Goal: Information Seeking & Learning: Learn about a topic

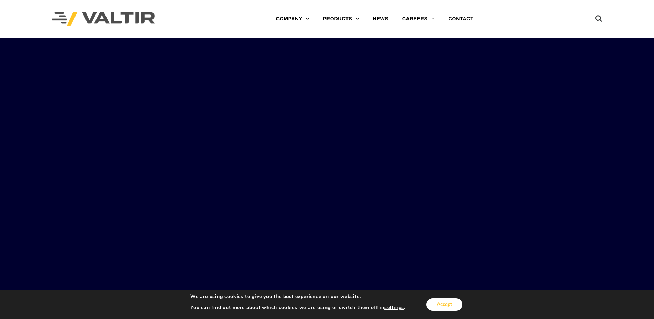
click at [444, 303] on button "Accept" at bounding box center [445, 304] width 36 height 12
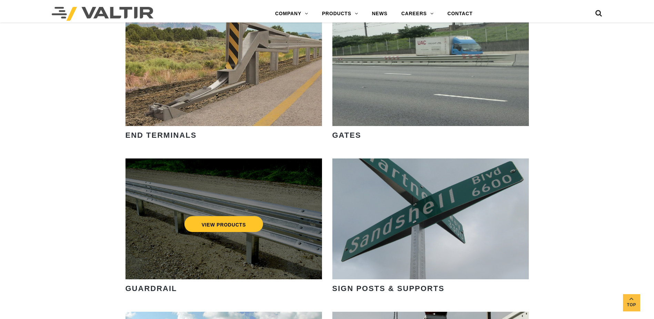
scroll to position [793, 0]
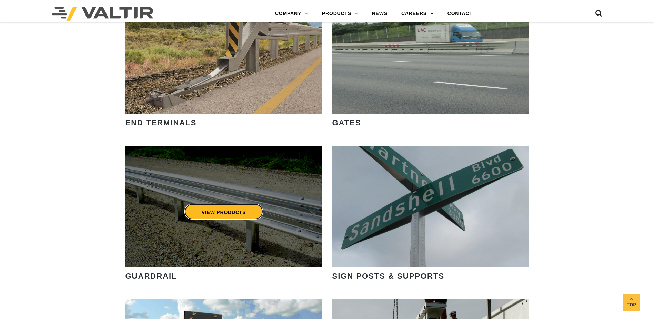
click at [240, 205] on link "VIEW PRODUCTS" at bounding box center [223, 212] width 79 height 16
click at [240, 208] on link "VIEW PRODUCTS" at bounding box center [223, 212] width 79 height 16
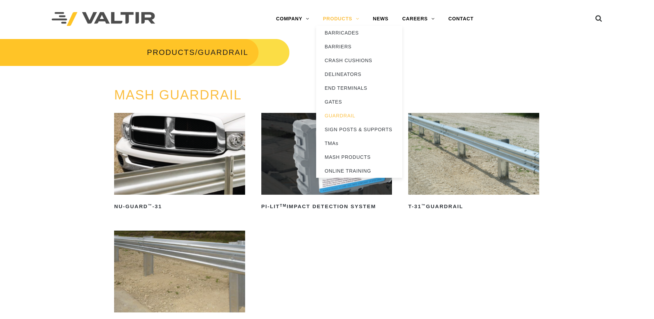
click at [353, 19] on link "PRODUCTS" at bounding box center [341, 19] width 50 height 14
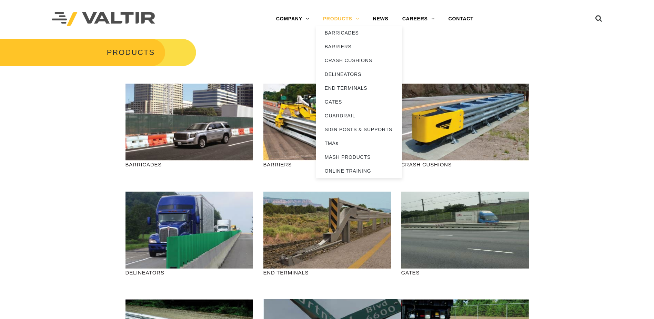
click at [360, 19] on link "PRODUCTS" at bounding box center [341, 19] width 50 height 14
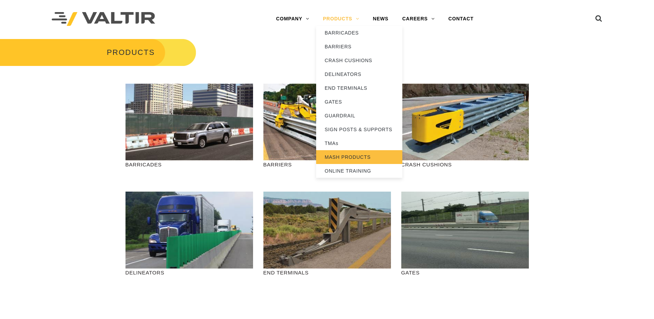
click at [351, 156] on link "MASH PRODUCTS" at bounding box center [359, 157] width 86 height 14
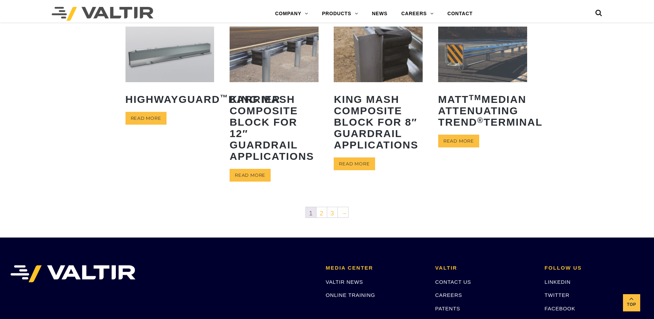
scroll to position [345, 0]
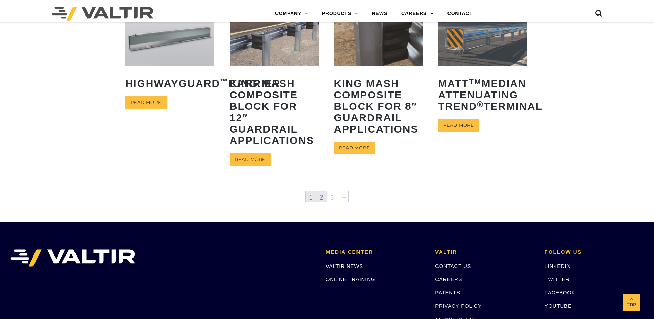
click at [320, 197] on link "2" at bounding box center [322, 196] width 10 height 10
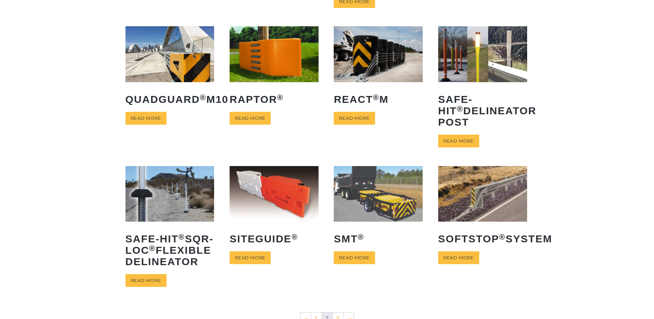
scroll to position [241, 0]
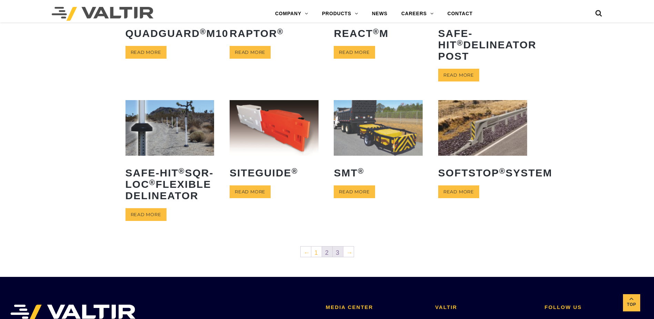
click at [336, 257] on link "3" at bounding box center [338, 251] width 10 height 10
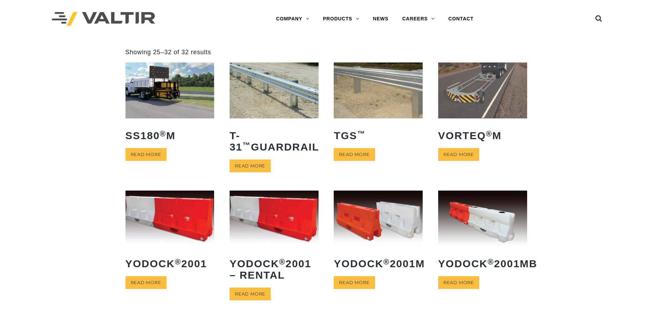
click at [386, 102] on img at bounding box center [378, 90] width 89 height 56
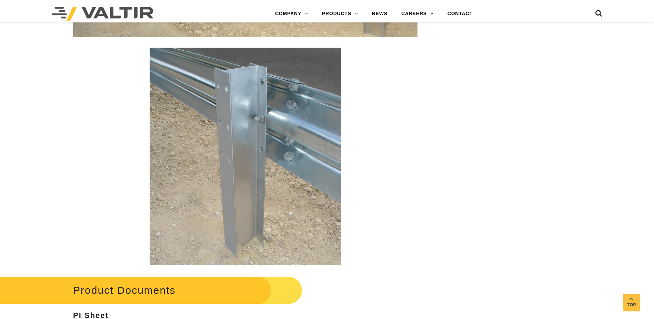
scroll to position [1138, 0]
